Goal: Information Seeking & Learning: Find specific page/section

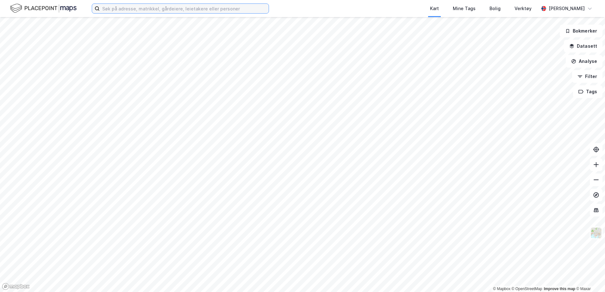
click at [150, 9] on input at bounding box center [184, 8] width 169 height 9
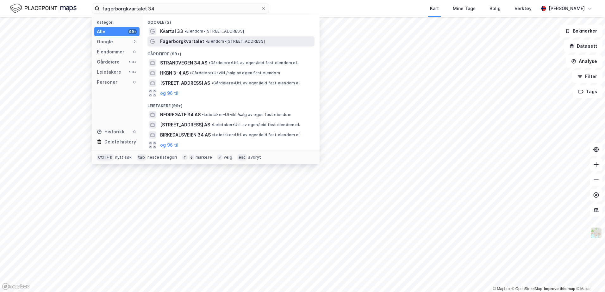
click at [220, 40] on span "• Eiendom • [STREET_ADDRESS]" at bounding box center [234, 41] width 59 height 5
click at [161, 10] on input "fagerborgkvartalet 34" at bounding box center [180, 8] width 161 height 9
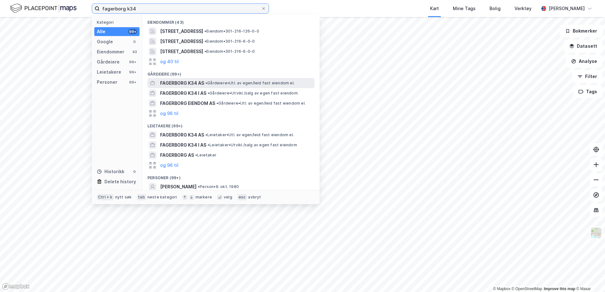
type input "fagerborg k34"
click at [225, 81] on span "• Gårdeiere • Utl. av egen/leid fast eiendom el." at bounding box center [249, 83] width 89 height 5
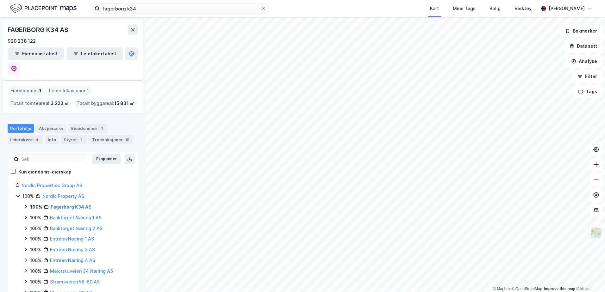
scroll to position [5, 0]
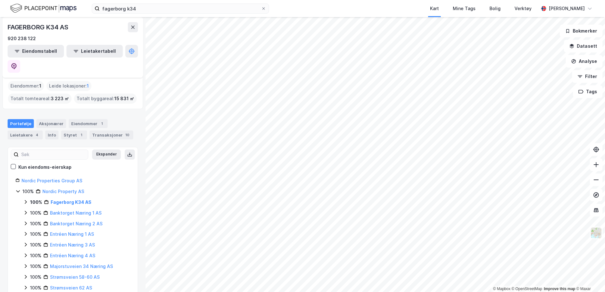
click at [27, 200] on icon at bounding box center [25, 202] width 5 height 5
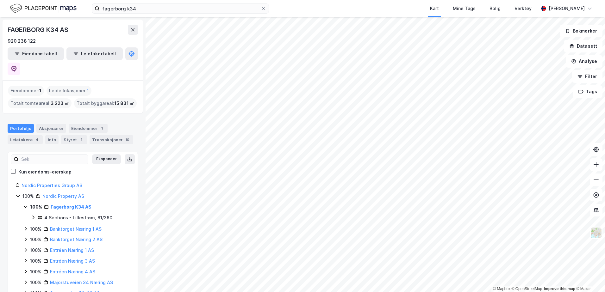
click at [82, 214] on div "4 Sections - Lillestrøm, 81/260" at bounding box center [78, 218] width 68 height 8
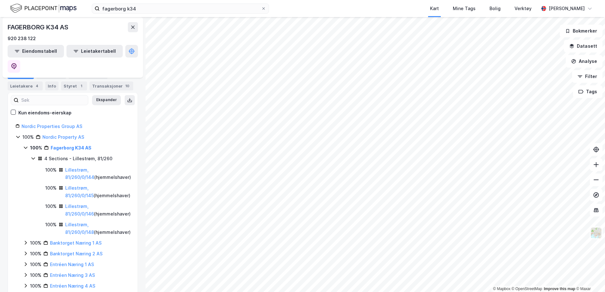
scroll to position [63, 0]
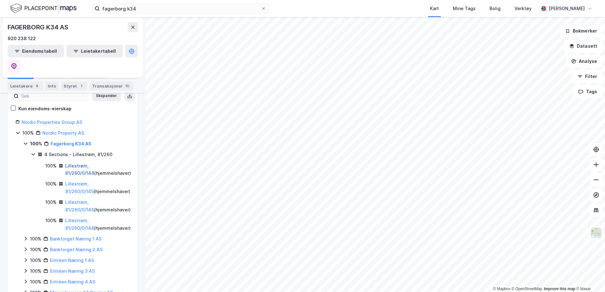
click at [94, 163] on link "Lillestrøm, 81/260/0/144" at bounding box center [79, 169] width 29 height 13
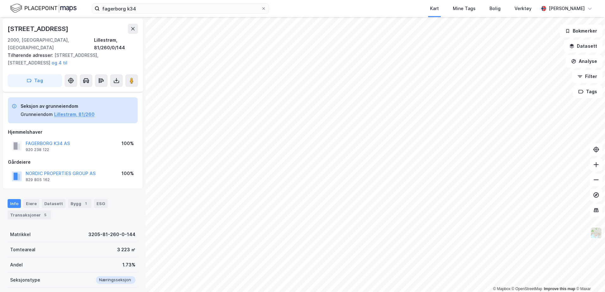
scroll to position [9, 0]
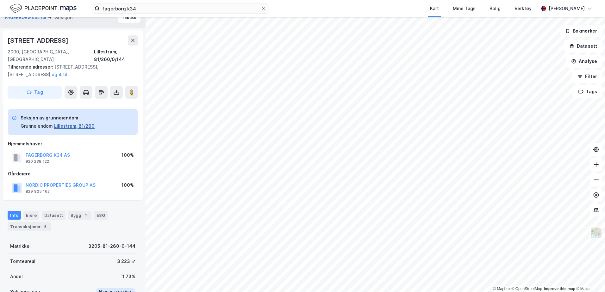
click at [73, 122] on button "Lillestrøm, 81/260" at bounding box center [74, 126] width 40 height 8
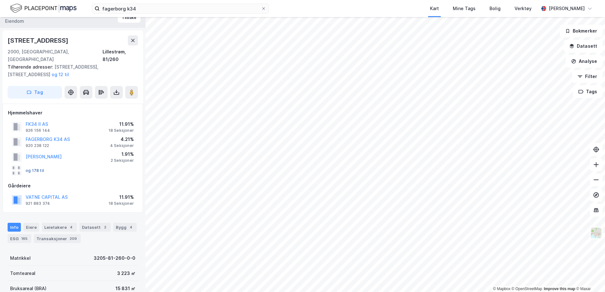
click at [0, 0] on button "og 178 til" at bounding box center [0, 0] width 0 height 0
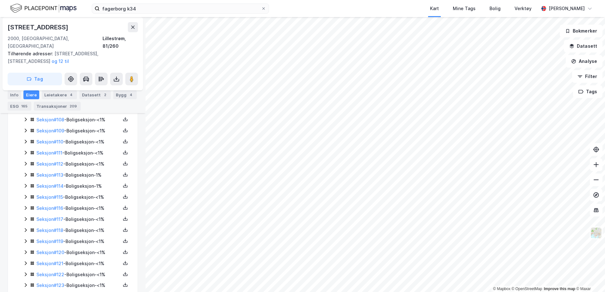
scroll to position [1686, 0]
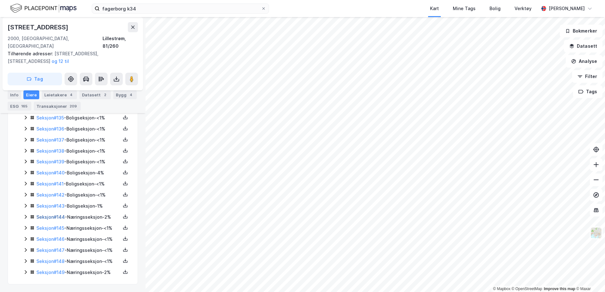
click at [54, 214] on link "Seksjon # 144" at bounding box center [50, 216] width 28 height 5
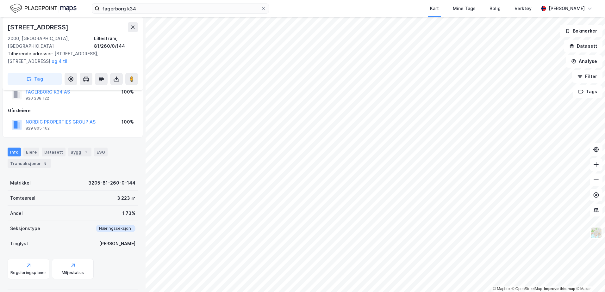
scroll to position [9, 0]
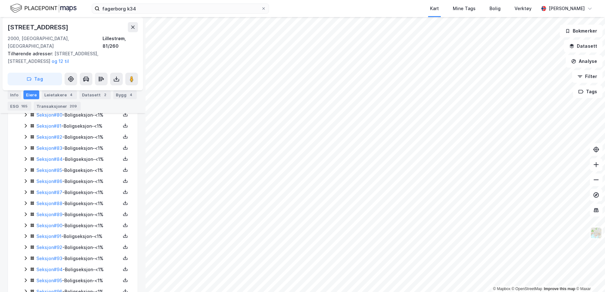
scroll to position [1666, 0]
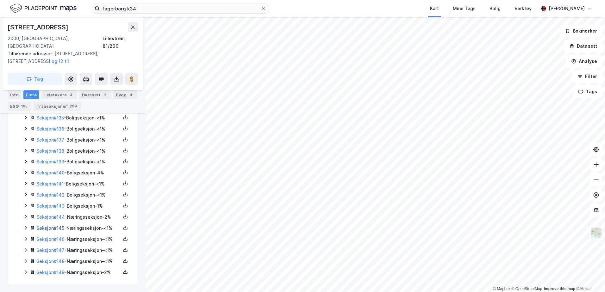
click at [61, 225] on link "Seksjon # 145" at bounding box center [50, 227] width 28 height 5
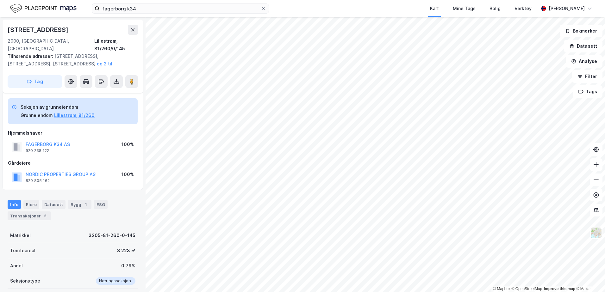
scroll to position [73, 0]
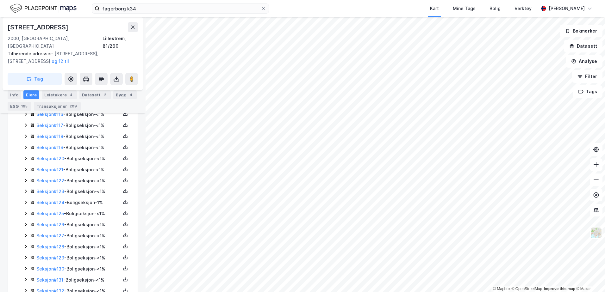
scroll to position [1666, 0]
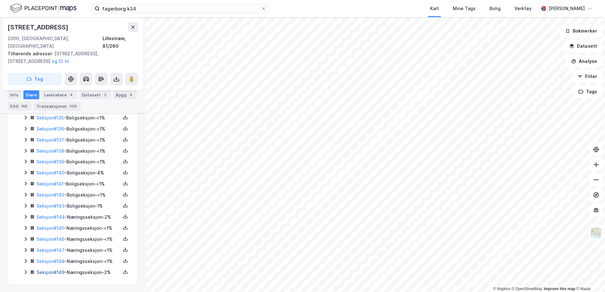
click at [55, 271] on link "Seksjon # 149" at bounding box center [50, 272] width 28 height 5
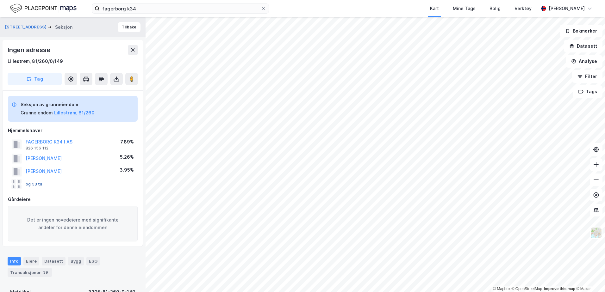
click at [0, 0] on button "og 53 til" at bounding box center [0, 0] width 0 height 0
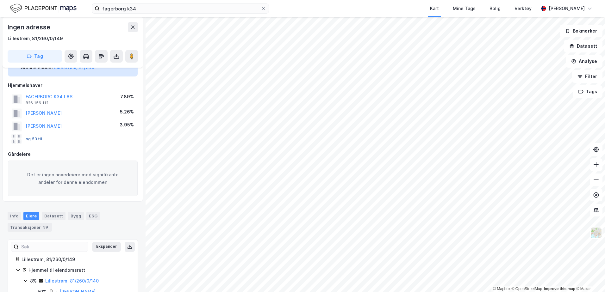
click at [0, 0] on button "og 53 til" at bounding box center [0, 0] width 0 height 0
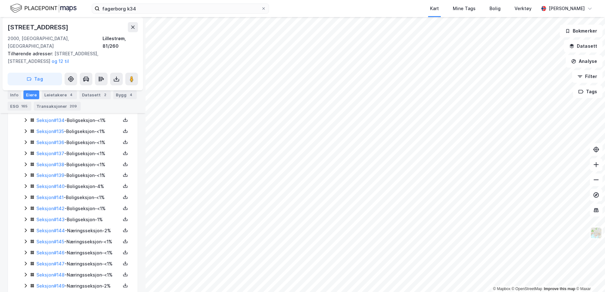
scroll to position [1666, 0]
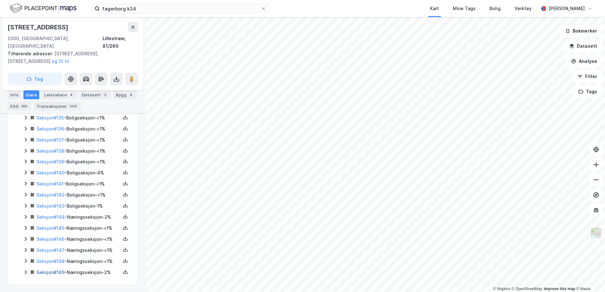
click at [55, 270] on link "Seksjon # 149" at bounding box center [50, 272] width 28 height 5
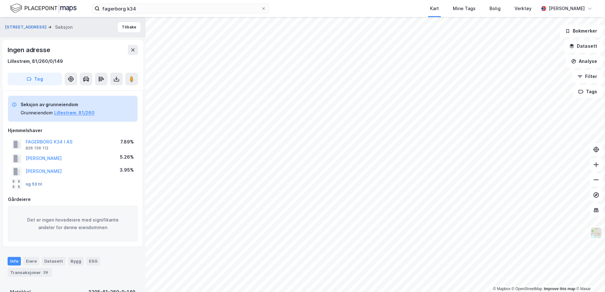
click at [0, 0] on button "og 53 til" at bounding box center [0, 0] width 0 height 0
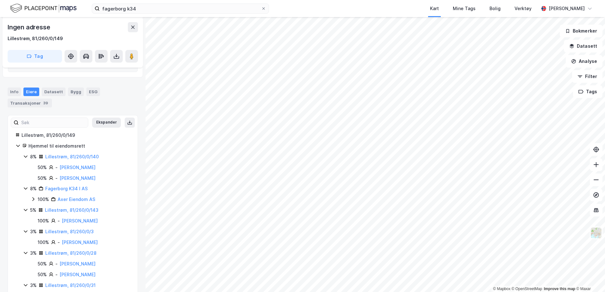
click at [32, 199] on icon at bounding box center [33, 199] width 5 height 5
click at [69, 187] on link "Fagerborg K34 I AS" at bounding box center [66, 188] width 42 height 5
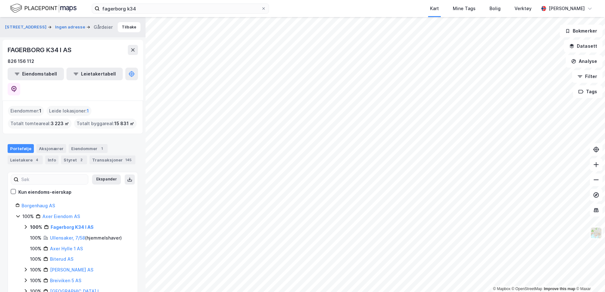
click at [27, 225] on icon at bounding box center [25, 227] width 5 height 5
click at [32, 235] on icon at bounding box center [33, 237] width 5 height 5
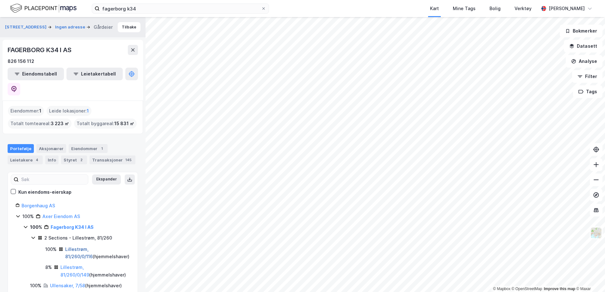
click at [93, 247] on link "Lillestrøm, 81/260/0/116" at bounding box center [79, 253] width 28 height 13
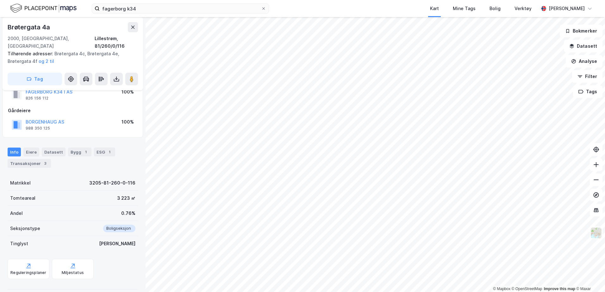
scroll to position [41, 0]
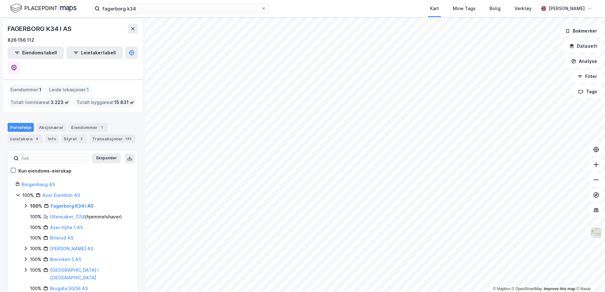
scroll to position [32, 0]
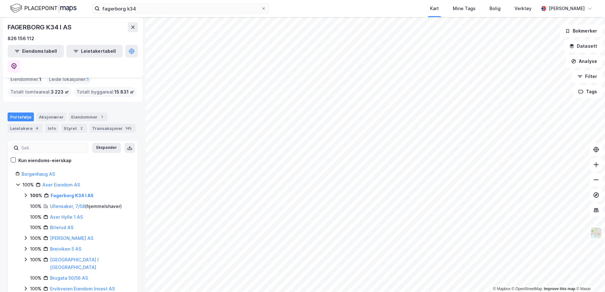
click at [26, 193] on icon at bounding box center [25, 195] width 5 height 5
click at [34, 204] on icon at bounding box center [33, 206] width 5 height 5
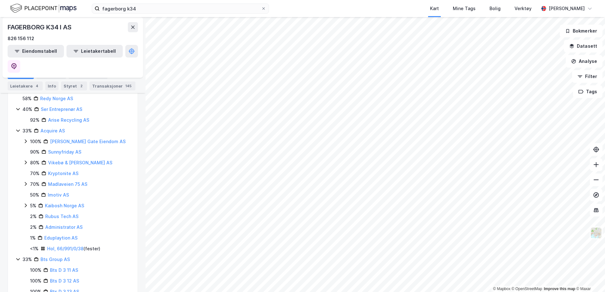
scroll to position [524, 0]
